Goal: Task Accomplishment & Management: Manage account settings

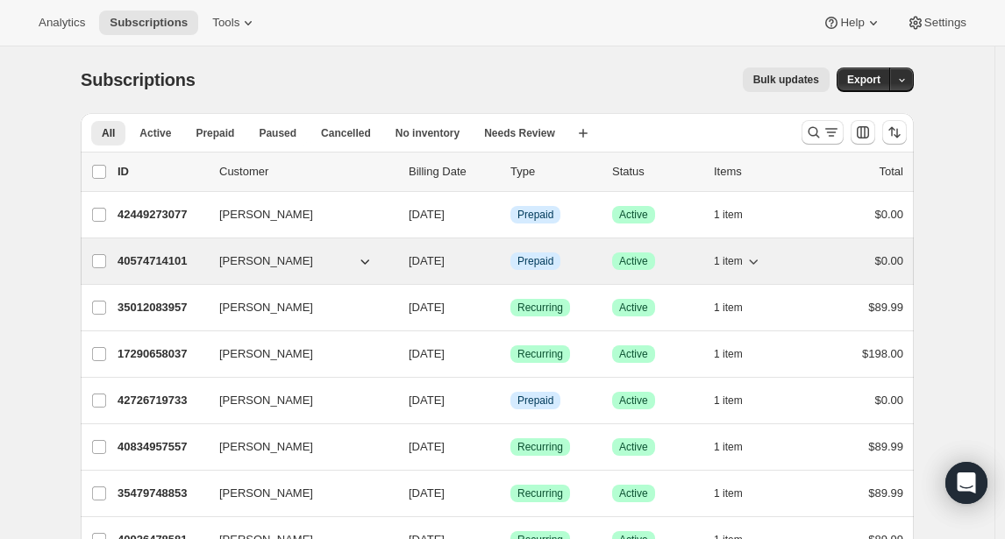
click at [141, 259] on p "40574714101" at bounding box center [161, 261] width 88 height 18
click at [147, 259] on p "40574714101" at bounding box center [161, 261] width 88 height 18
click at [238, 262] on span "[PERSON_NAME]" at bounding box center [266, 261] width 94 height 18
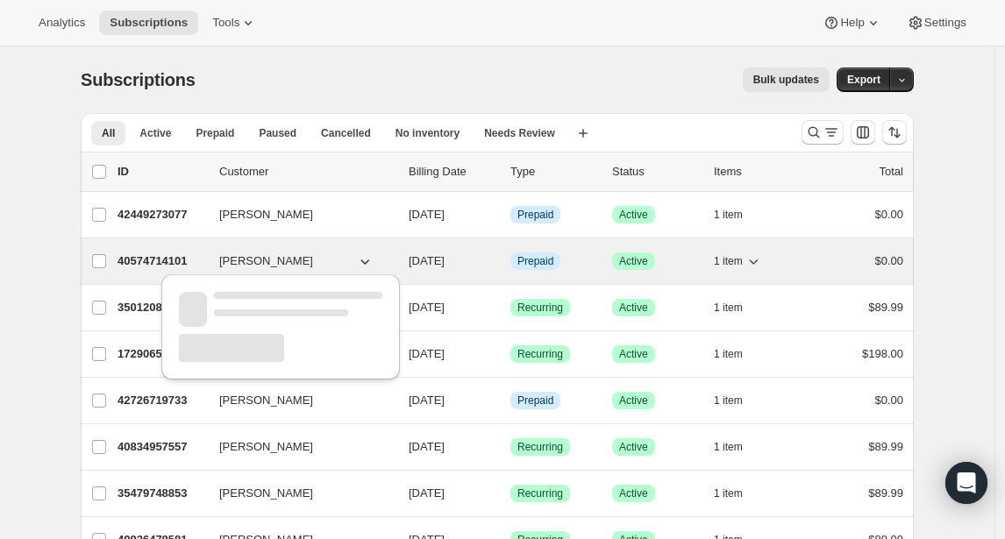
click at [150, 264] on p "40574714101" at bounding box center [161, 261] width 88 height 18
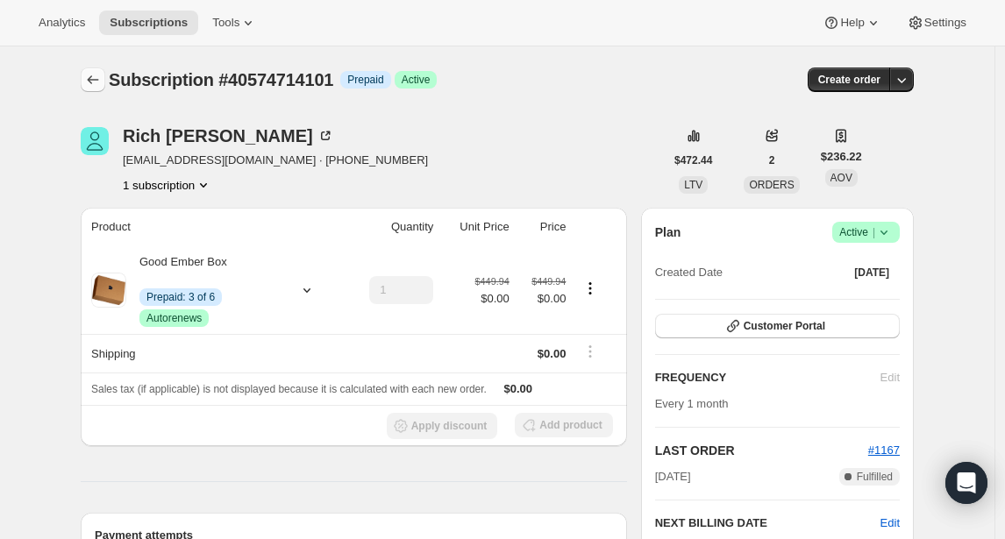
click at [95, 73] on icon "Subscriptions" at bounding box center [93, 80] width 18 height 18
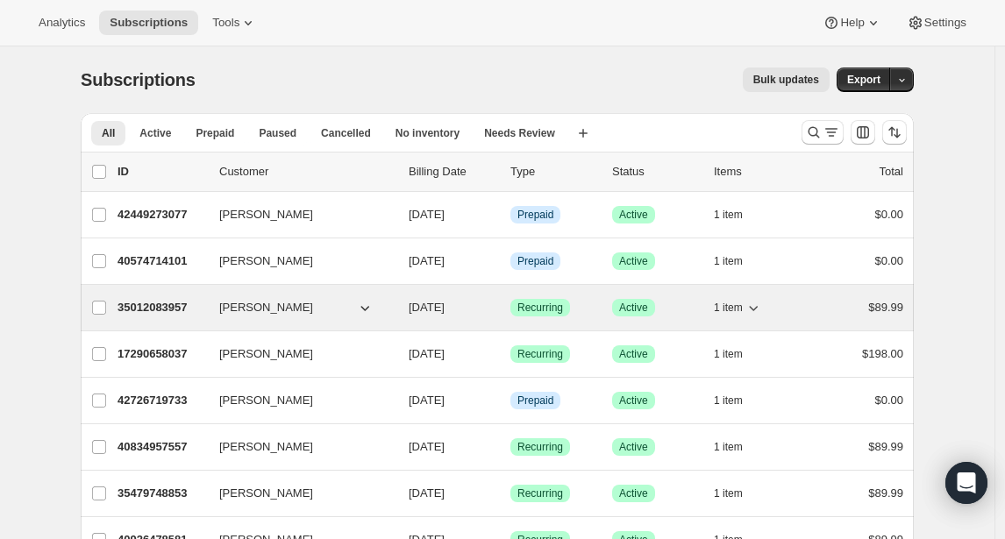
click at [157, 307] on p "35012083957" at bounding box center [161, 308] width 88 height 18
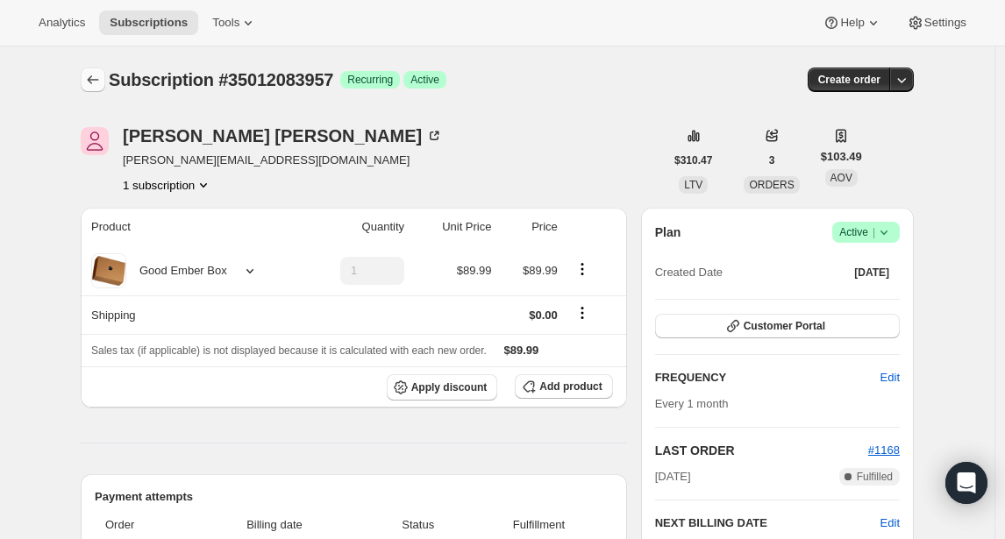
click at [98, 75] on icon "Subscriptions" at bounding box center [93, 80] width 18 height 18
